Goal: Task Accomplishment & Management: Manage account settings

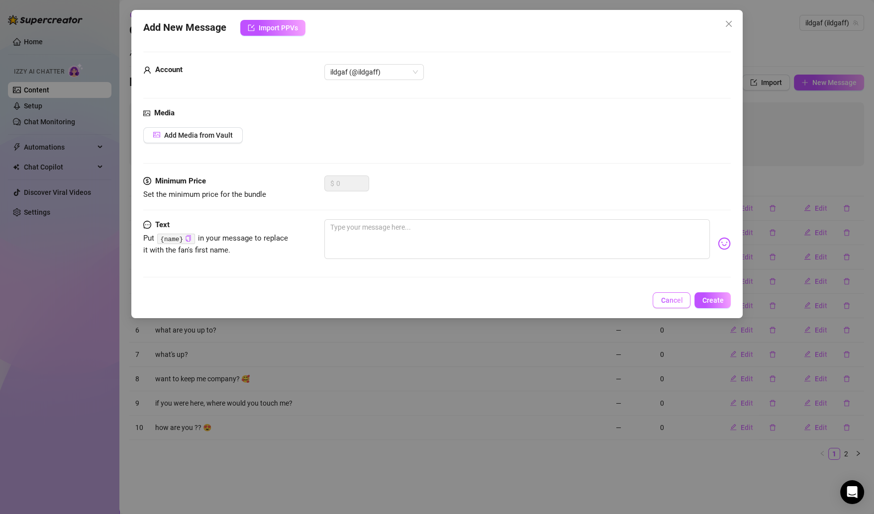
click at [673, 297] on span "Cancel" at bounding box center [671, 300] width 22 height 8
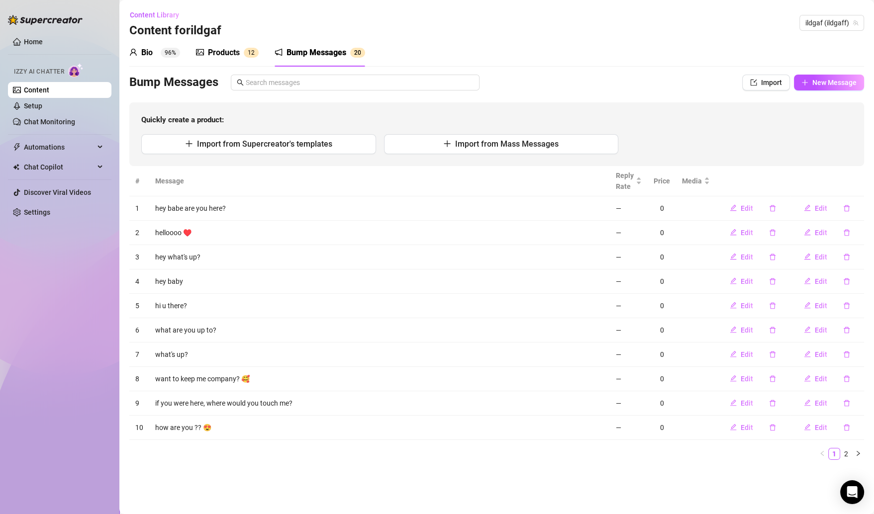
click at [49, 86] on link "Content" at bounding box center [36, 90] width 25 height 8
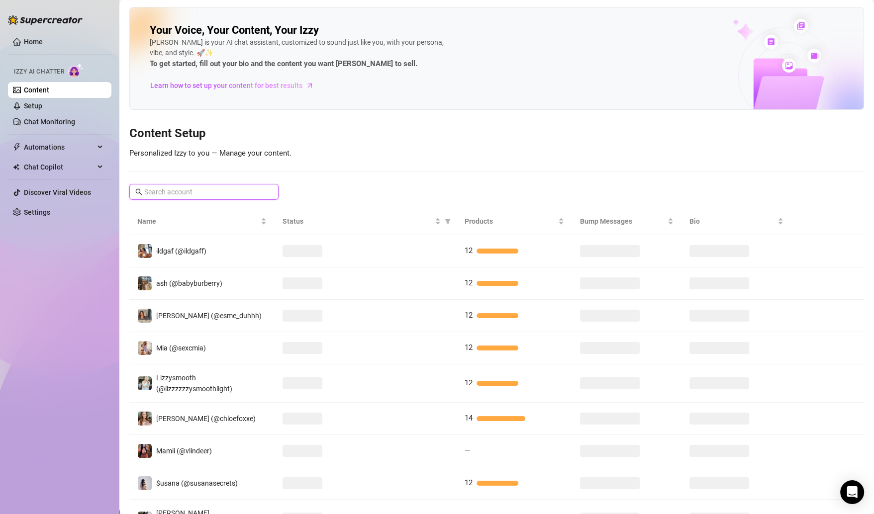
click at [213, 195] on input "text" at bounding box center [204, 191] width 120 height 11
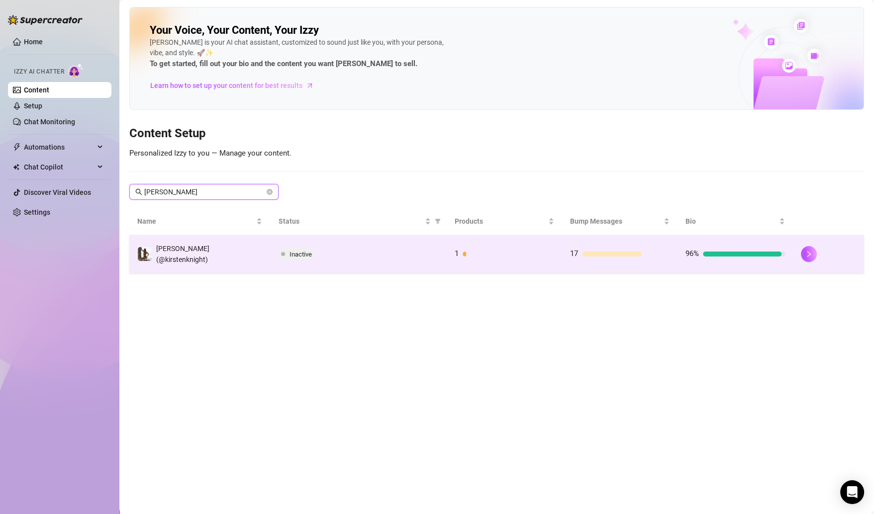
type input "[PERSON_NAME]"
click at [338, 253] on div "Inactive" at bounding box center [358, 254] width 161 height 12
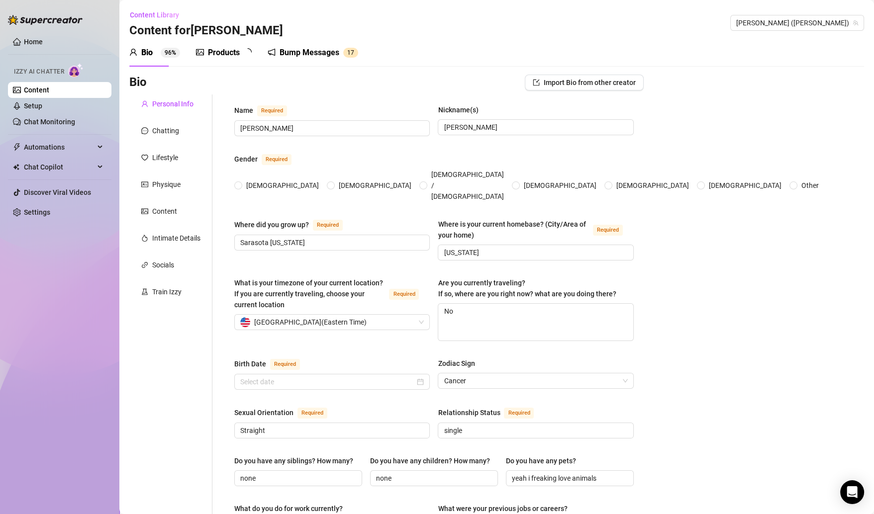
radio input "true"
type input "[DATE]"
click at [231, 51] on div "Products" at bounding box center [224, 53] width 32 height 12
